Goal: Check status: Check status

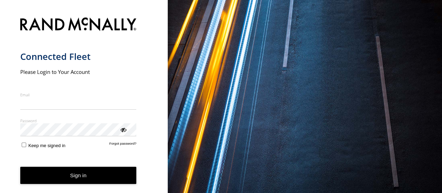
type input "**********"
click at [61, 172] on button "Sign in" at bounding box center [78, 175] width 116 height 17
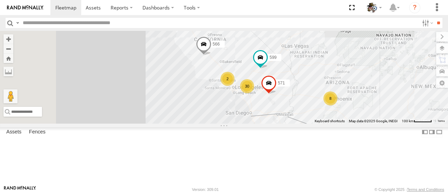
drag, startPoint x: 212, startPoint y: 99, endPoint x: 337, endPoint y: 69, distance: 128.8
click at [337, 69] on div "484 571 566 30 8 2 599" at bounding box center [224, 77] width 448 height 92
click at [212, 56] on span at bounding box center [203, 46] width 15 height 19
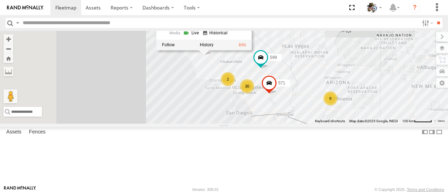
click at [201, 36] on link at bounding box center [192, 33] width 18 height 7
click at [267, 64] on span at bounding box center [260, 57] width 13 height 13
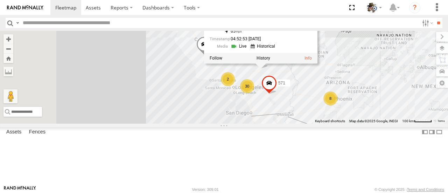
click at [248, 50] on link at bounding box center [240, 46] width 18 height 7
click at [291, 123] on div "484 571 566 30 8 2 599 599 Rialto I-15 Newberry Springs 35.00844 , -116.53777 6…" at bounding box center [224, 77] width 448 height 92
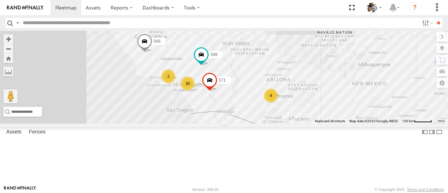
drag, startPoint x: 290, startPoint y: 151, endPoint x: 218, endPoint y: 147, distance: 72.5
click at [218, 123] on div "484 571 566 30 8 2 599" at bounding box center [224, 77] width 448 height 92
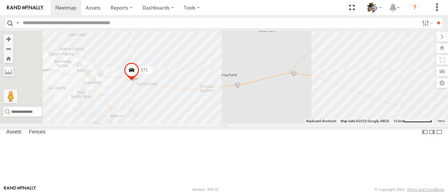
drag, startPoint x: 250, startPoint y: 125, endPoint x: 301, endPoint y: 130, distance: 51.7
click at [301, 123] on div "484 571 566 599 581 568 565 507" at bounding box center [224, 77] width 448 height 92
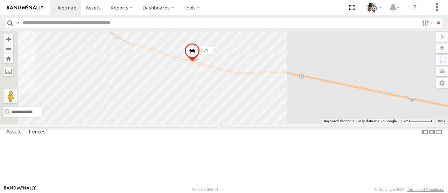
drag, startPoint x: 265, startPoint y: 107, endPoint x: 282, endPoint y: 132, distance: 29.9
click at [282, 123] on div "484 571 566 599 581 568 565 507" at bounding box center [224, 77] width 448 height 92
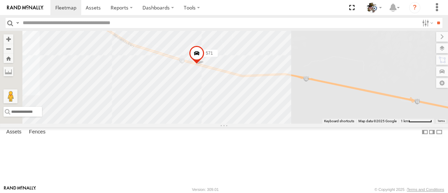
click at [204, 65] on span at bounding box center [196, 55] width 15 height 19
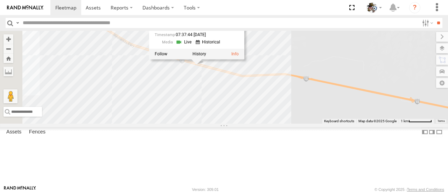
click at [193, 45] on link at bounding box center [185, 42] width 18 height 7
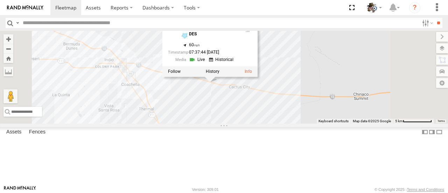
click at [300, 123] on div "484 571 566 599 581 568 565 507 571 All Assets DES 33.684 , -116.01802 60 07:37…" at bounding box center [224, 77] width 448 height 92
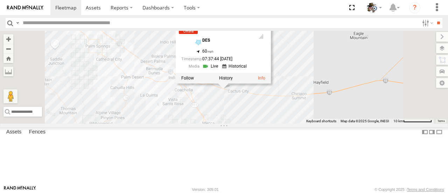
click at [358, 123] on div "484 571 566 599 581 568 565 507 571 All Assets DES 33.684 , -116.01802 60 07:37…" at bounding box center [224, 77] width 448 height 92
